Goal: Navigation & Orientation: Find specific page/section

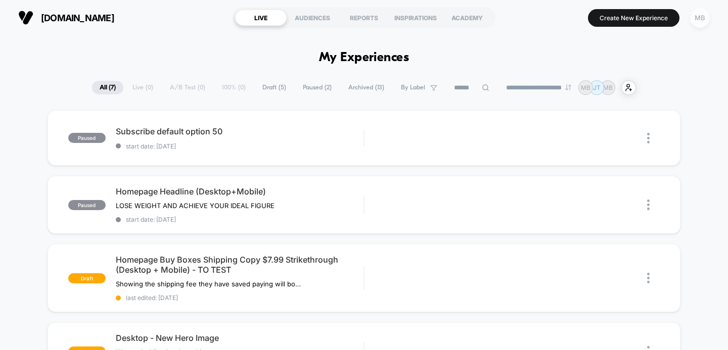
click at [702, 23] on div "MB" at bounding box center [700, 18] width 20 height 20
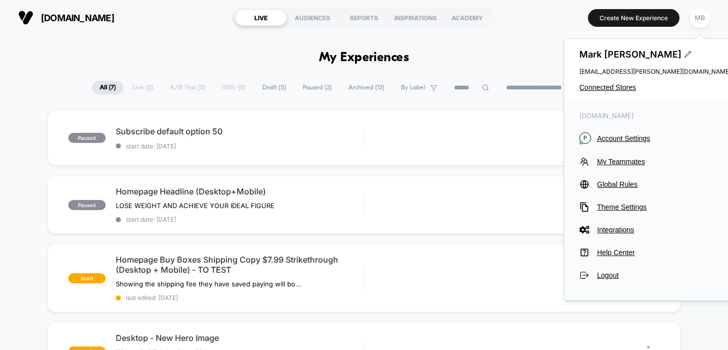
click at [609, 82] on div "Mark Brownlee mark.brownlee@wolfsonbrands.com Connected Stores" at bounding box center [655, 70] width 182 height 63
click at [596, 88] on span "Connected Stores" at bounding box center [655, 87] width 152 height 8
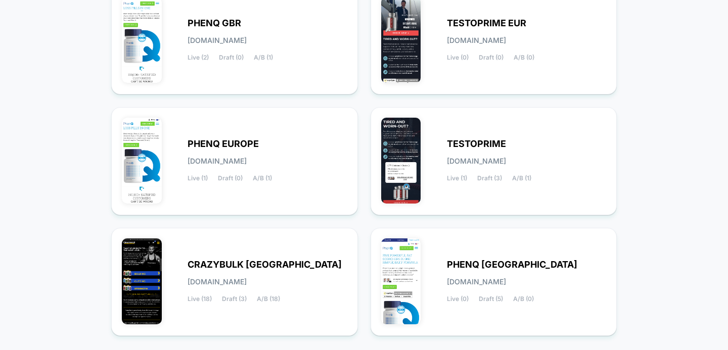
scroll to position [146, 0]
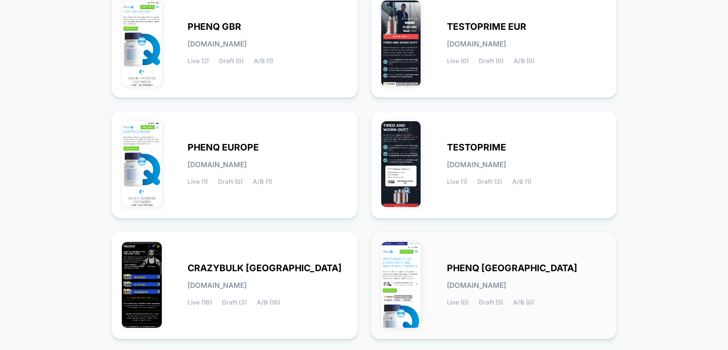
click at [486, 256] on div "PHENQ USA phenq-usa.myshopify.com Live (0) Draft (5) A/B (0)" at bounding box center [493, 285] width 225 height 87
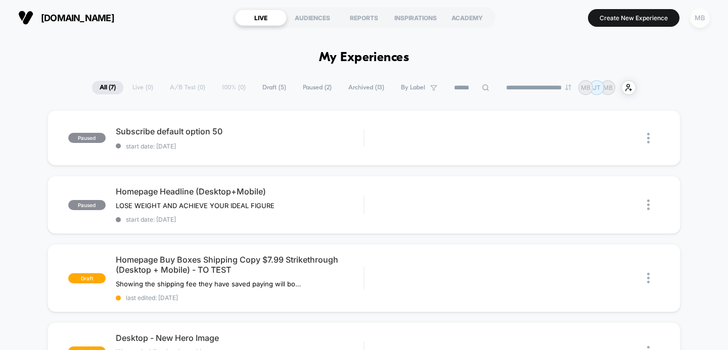
click at [698, 21] on div "MB" at bounding box center [700, 18] width 20 height 20
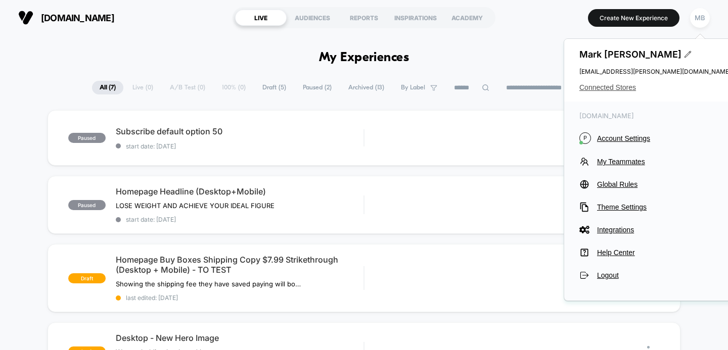
click at [619, 90] on span "Connected Stores" at bounding box center [655, 87] width 152 height 8
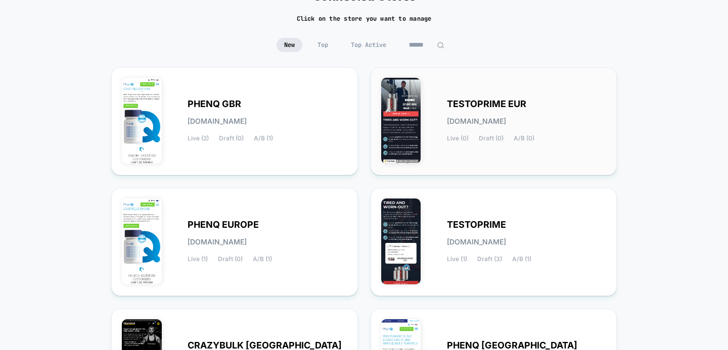
scroll to position [146, 0]
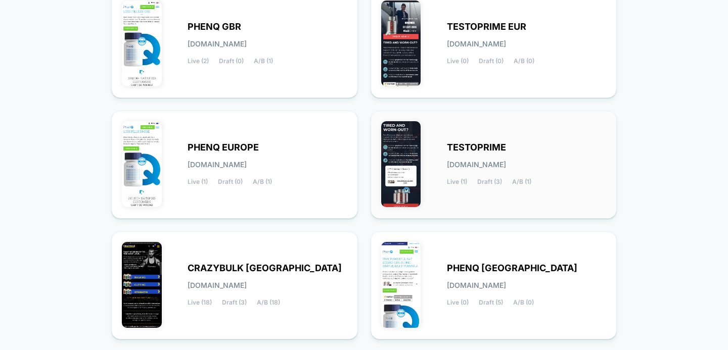
click at [506, 161] on span "testoprime.myshopify.com" at bounding box center [476, 164] width 59 height 7
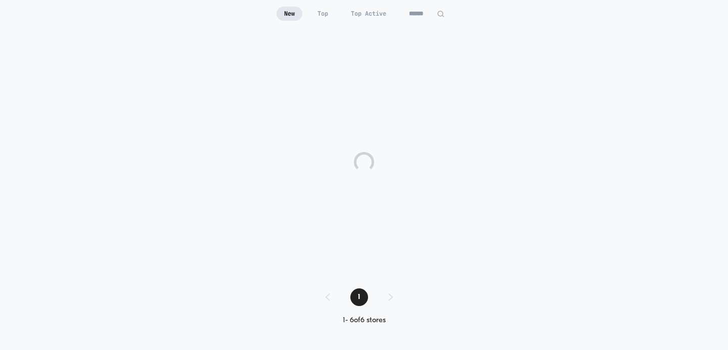
scroll to position [99, 0]
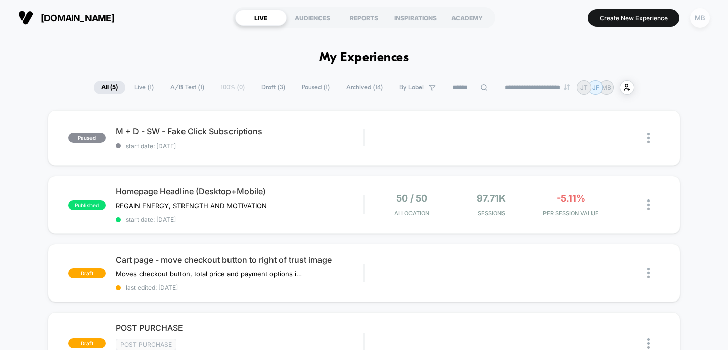
click at [699, 21] on div "MB" at bounding box center [700, 18] width 20 height 20
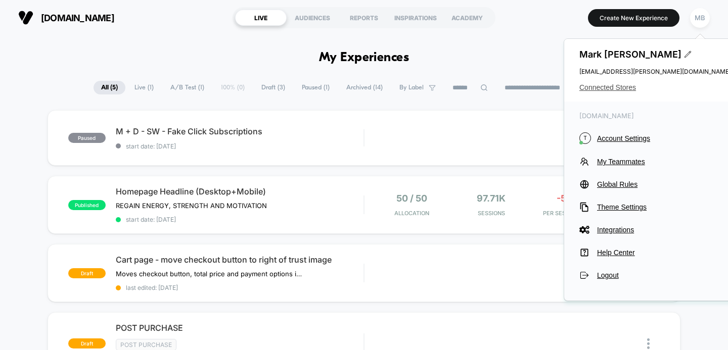
click at [620, 89] on span "Connected Stores" at bounding box center [655, 87] width 152 height 8
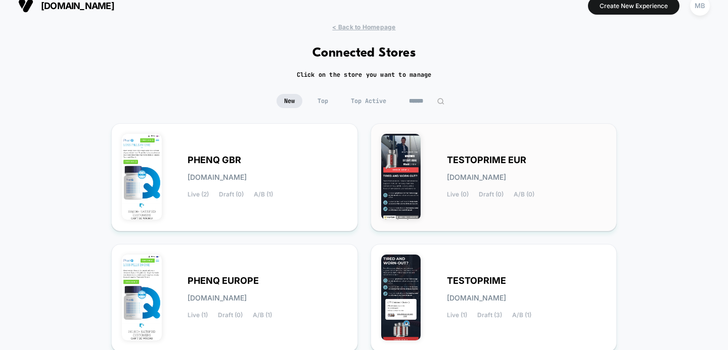
scroll to position [13, 0]
click at [479, 167] on div "TESTOPRIME EUR testoprime-eur.myshopify.com Live (0) Draft (0) A/B (0)" at bounding box center [527, 176] width 160 height 41
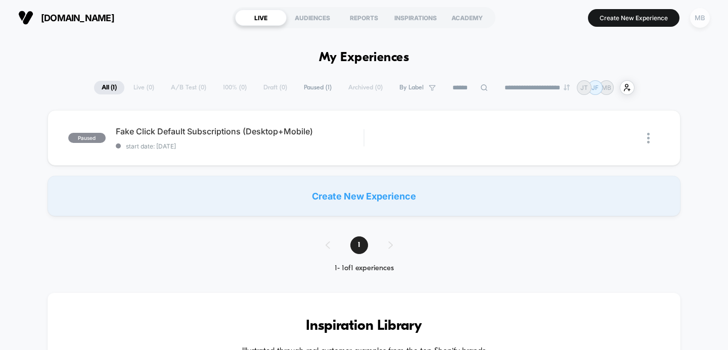
click at [705, 21] on div "MB" at bounding box center [700, 18] width 20 height 20
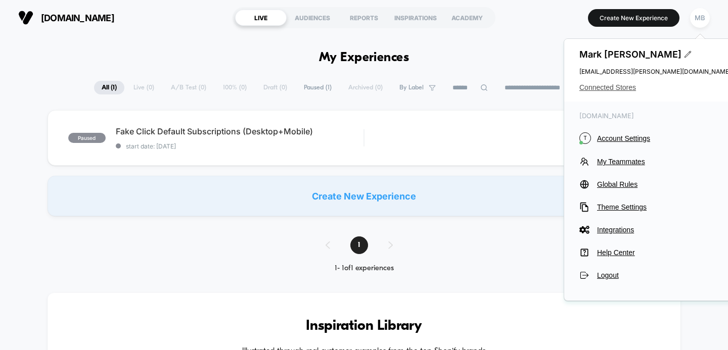
click at [618, 90] on span "Connected Stores" at bounding box center [655, 87] width 152 height 8
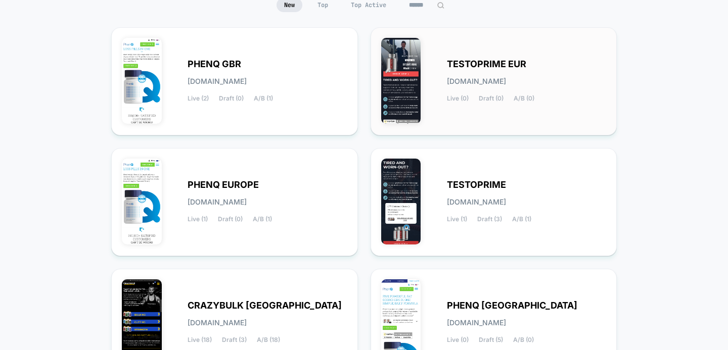
scroll to position [104, 0]
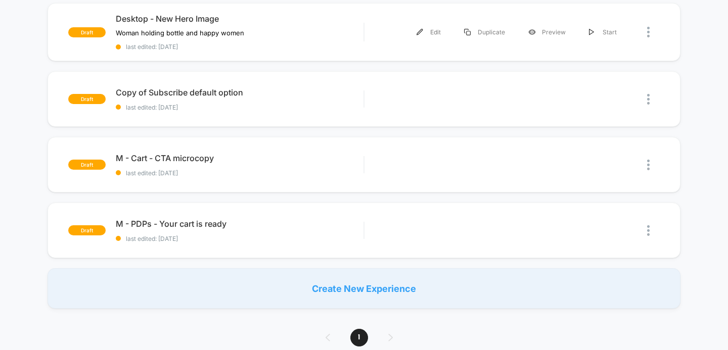
scroll to position [324, 0]
